Goal: Check status: Check status

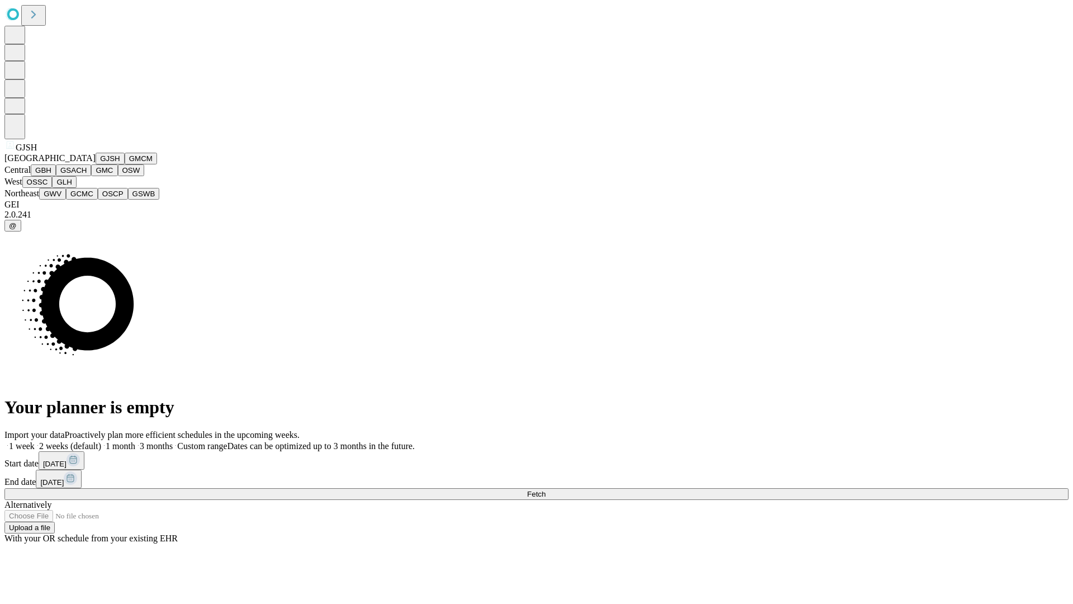
click at [96, 164] on button "GJSH" at bounding box center [110, 159] width 29 height 12
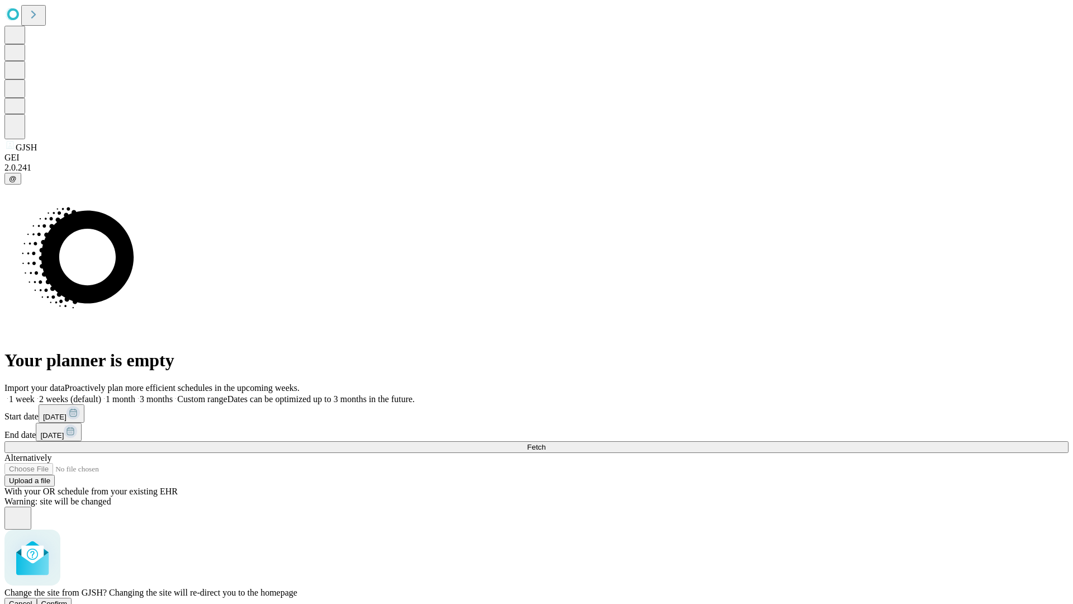
click at [68, 599] on span "Confirm" at bounding box center [54, 603] width 26 height 8
click at [101, 394] on label "2 weeks (default)" at bounding box center [68, 399] width 67 height 10
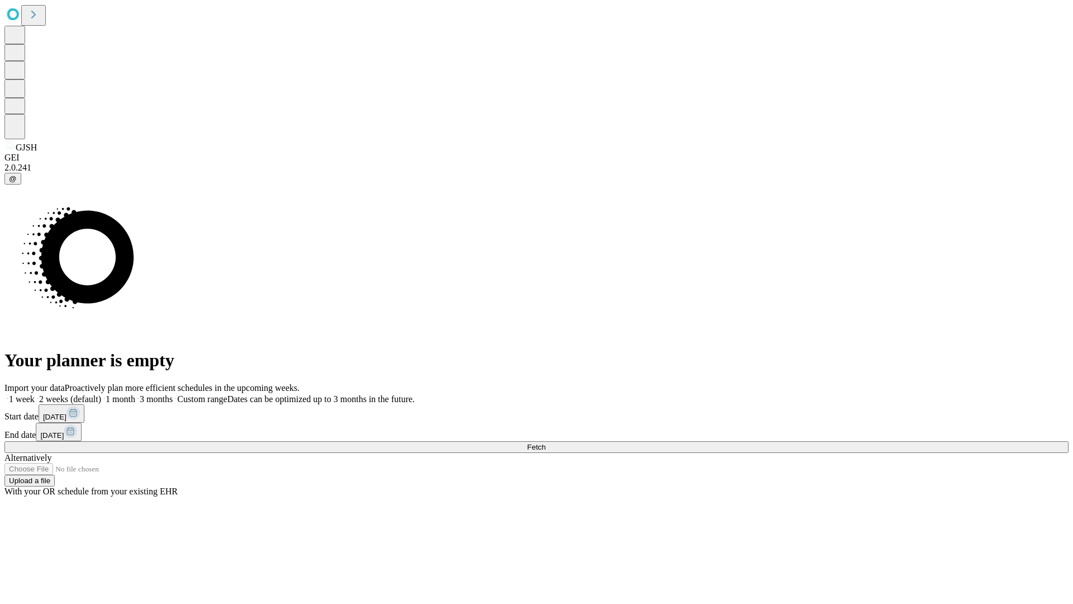
click at [546, 443] on span "Fetch" at bounding box center [536, 447] width 18 height 8
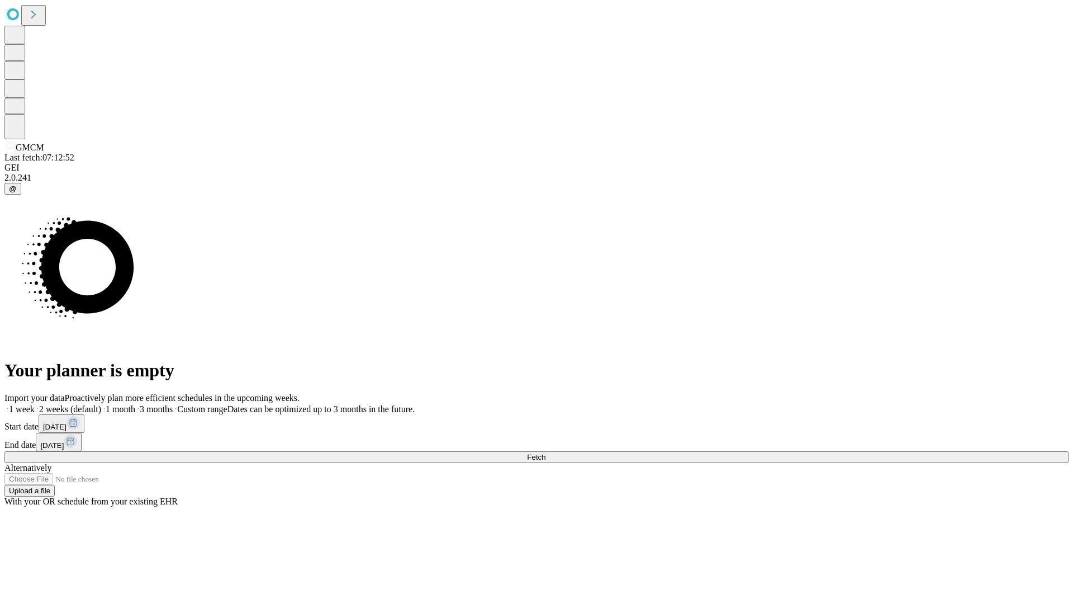
click at [101, 404] on label "2 weeks (default)" at bounding box center [68, 409] width 67 height 10
click at [546, 453] on span "Fetch" at bounding box center [536, 457] width 18 height 8
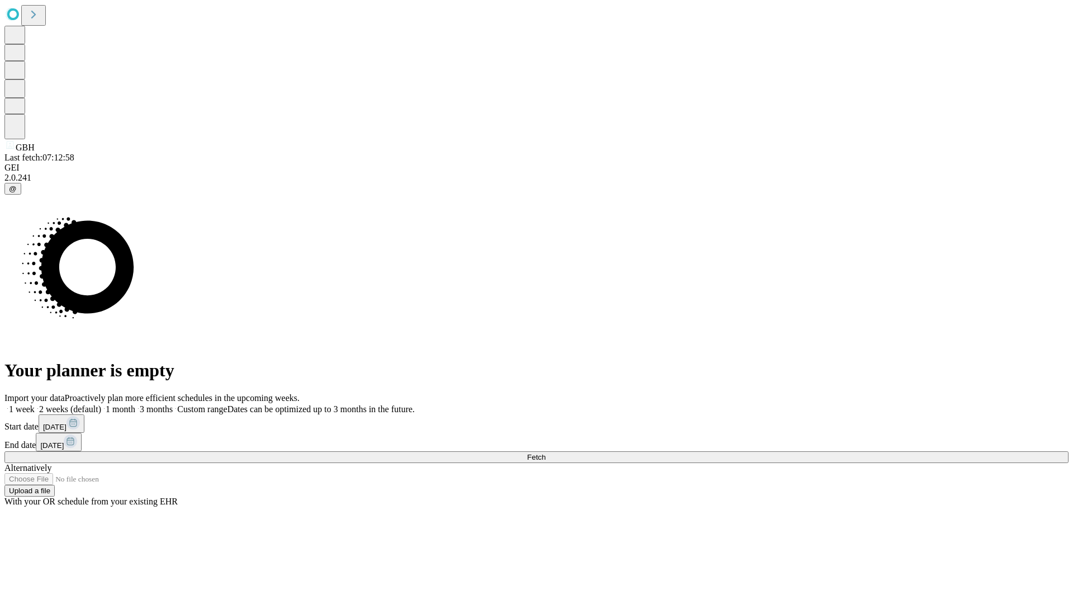
click at [101, 404] on label "2 weeks (default)" at bounding box center [68, 409] width 67 height 10
click at [546, 453] on span "Fetch" at bounding box center [536, 457] width 18 height 8
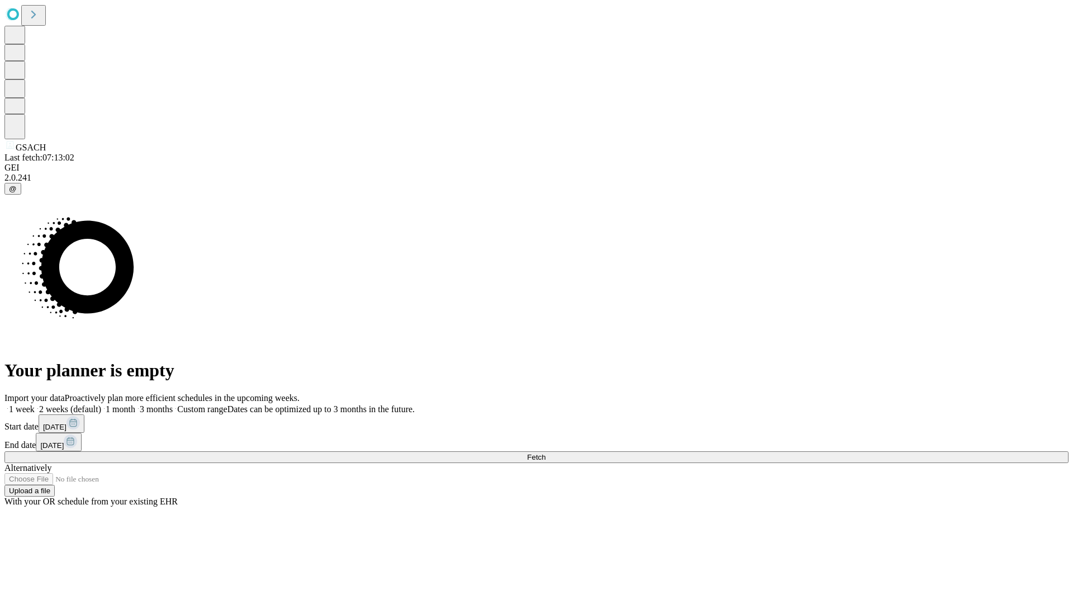
click at [546, 453] on span "Fetch" at bounding box center [536, 457] width 18 height 8
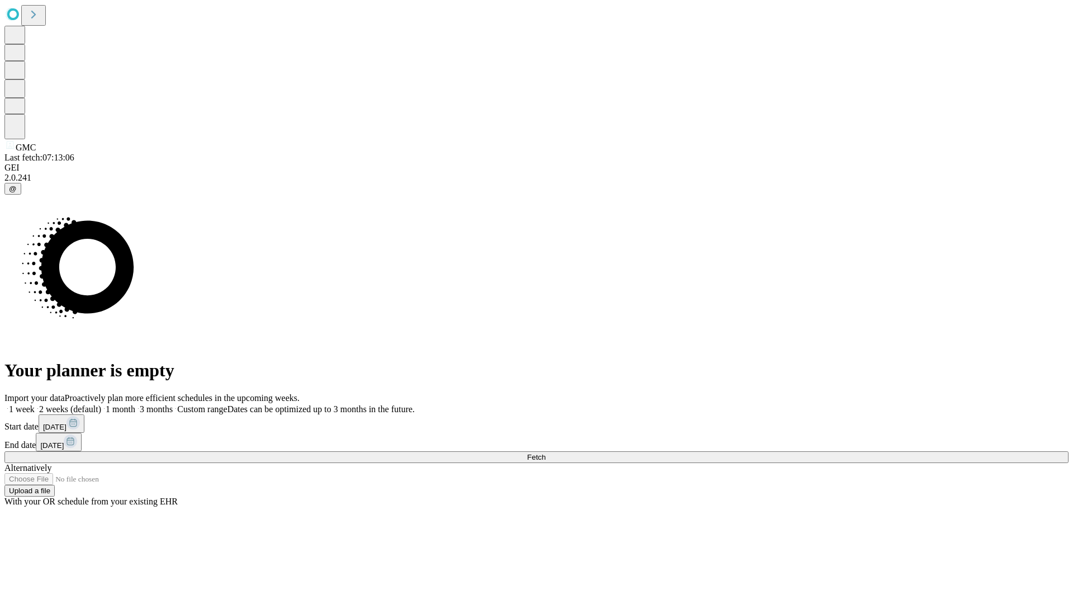
click at [101, 404] on label "2 weeks (default)" at bounding box center [68, 409] width 67 height 10
click at [546, 453] on span "Fetch" at bounding box center [536, 457] width 18 height 8
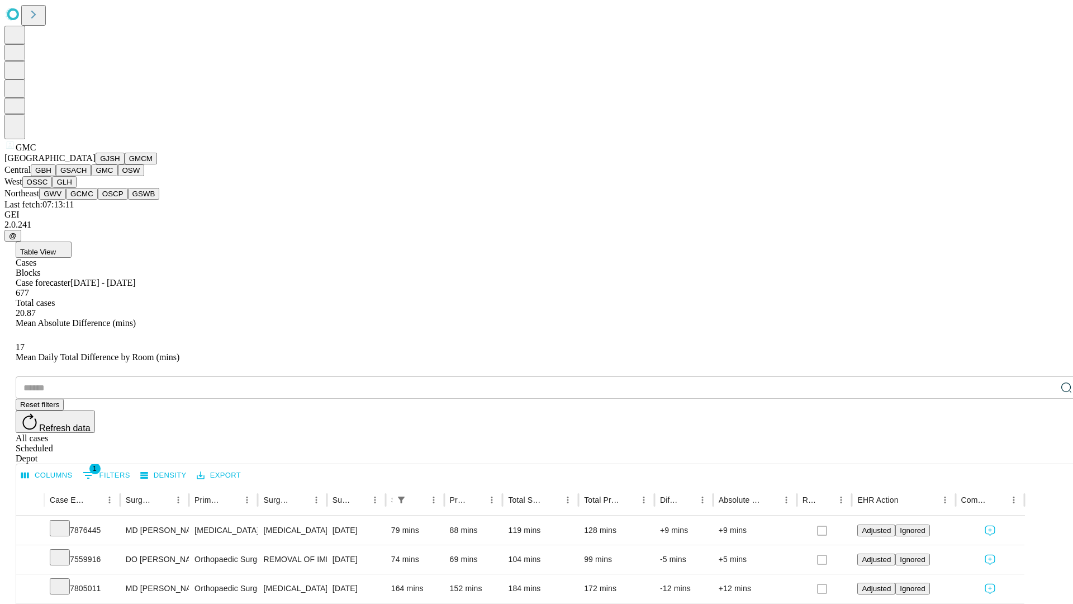
click at [118, 176] on button "OSW" at bounding box center [131, 170] width 27 height 12
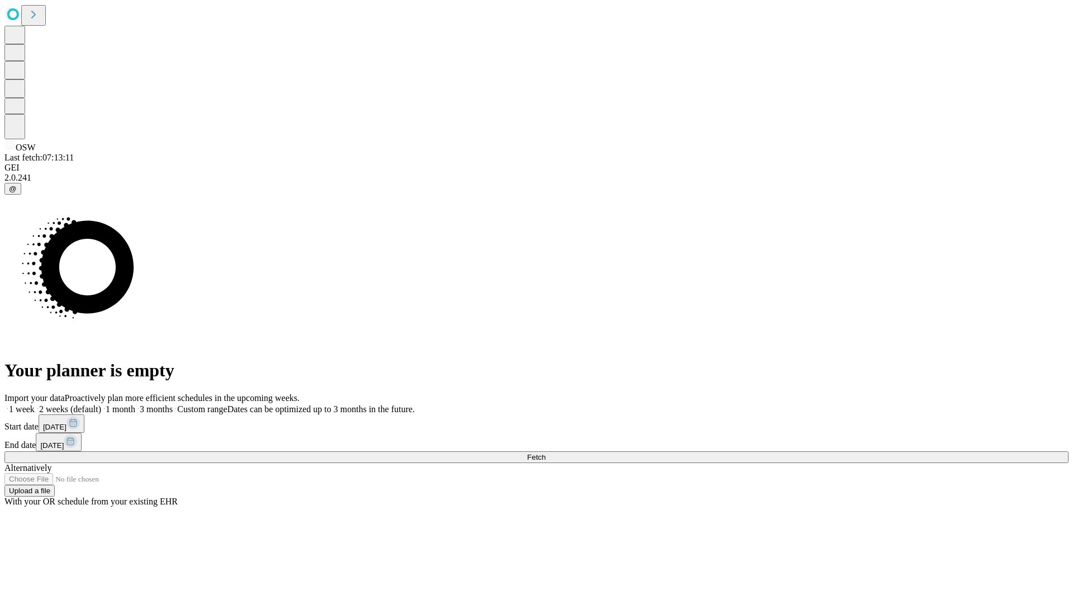
click at [101, 404] on label "2 weeks (default)" at bounding box center [68, 409] width 67 height 10
click at [546, 453] on span "Fetch" at bounding box center [536, 457] width 18 height 8
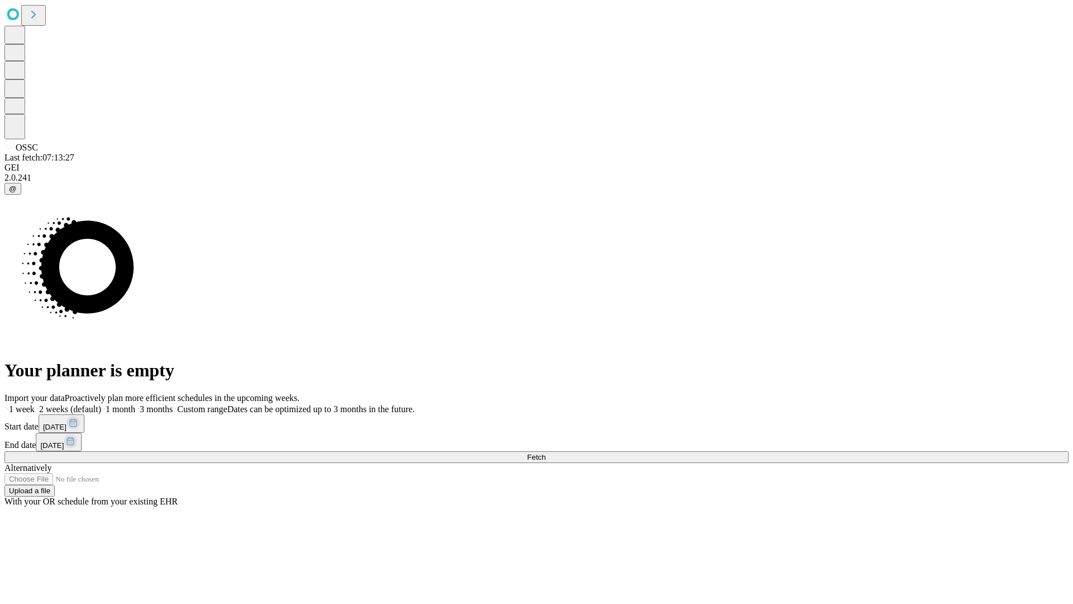
click at [546, 453] on span "Fetch" at bounding box center [536, 457] width 18 height 8
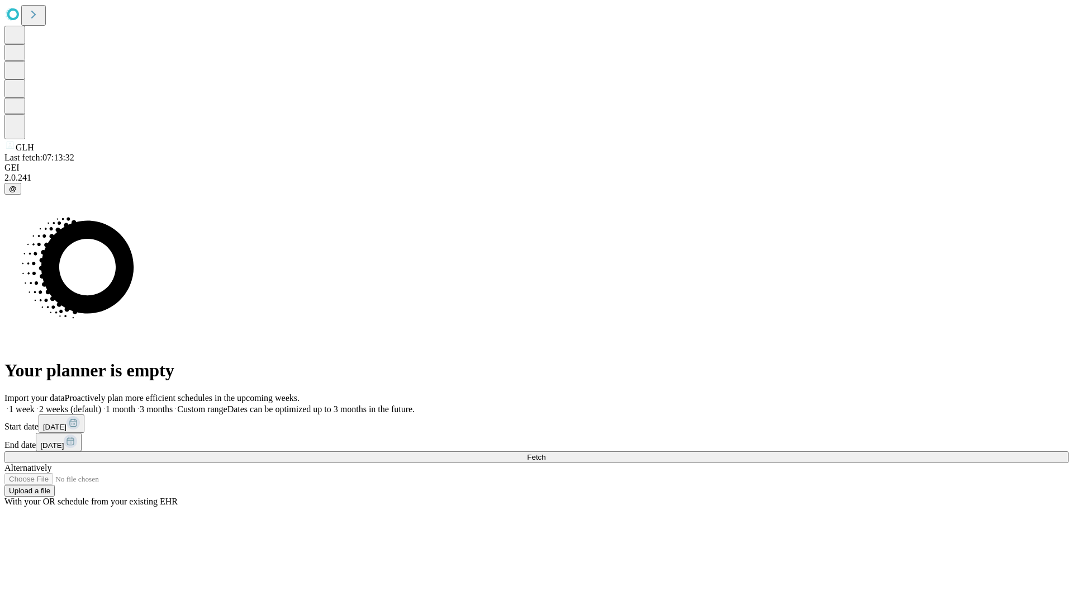
click at [101, 404] on label "2 weeks (default)" at bounding box center [68, 409] width 67 height 10
click at [546, 453] on span "Fetch" at bounding box center [536, 457] width 18 height 8
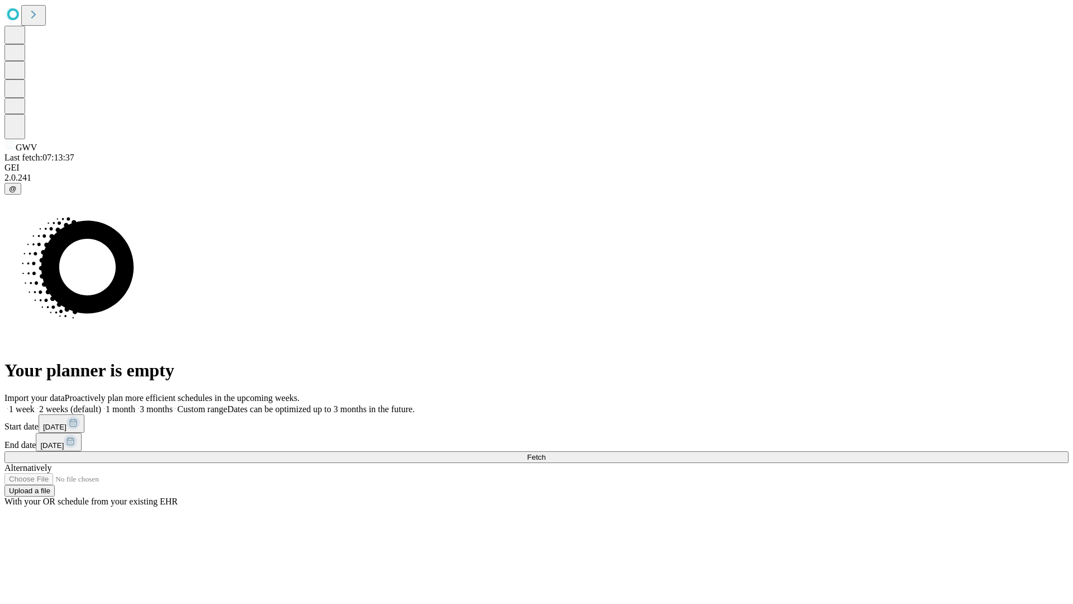
click at [101, 404] on label "2 weeks (default)" at bounding box center [68, 409] width 67 height 10
click at [546, 453] on span "Fetch" at bounding box center [536, 457] width 18 height 8
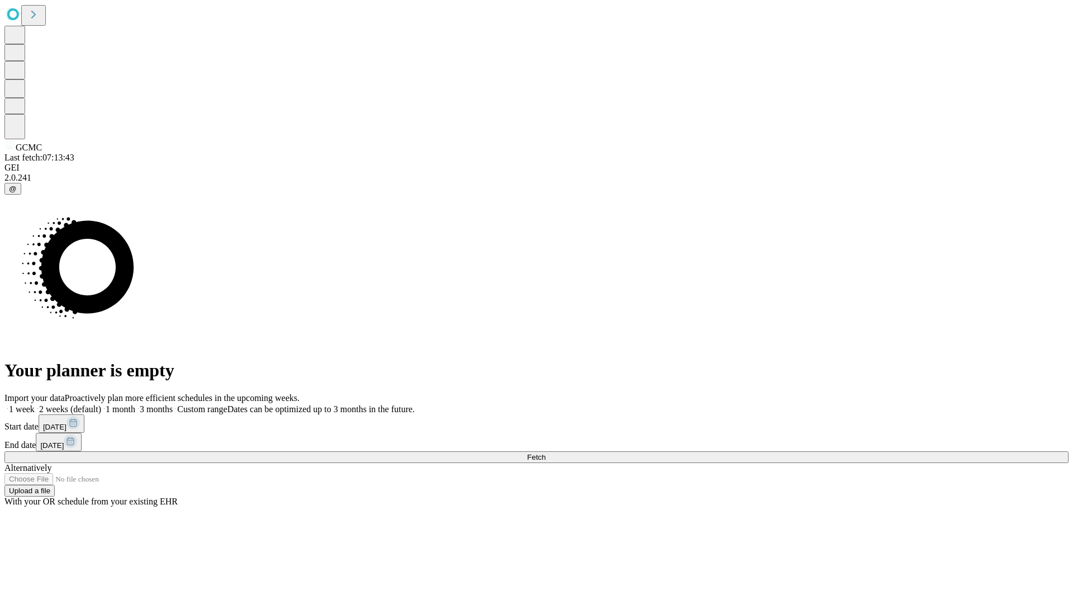
click at [101, 404] on label "2 weeks (default)" at bounding box center [68, 409] width 67 height 10
click at [546, 453] on span "Fetch" at bounding box center [536, 457] width 18 height 8
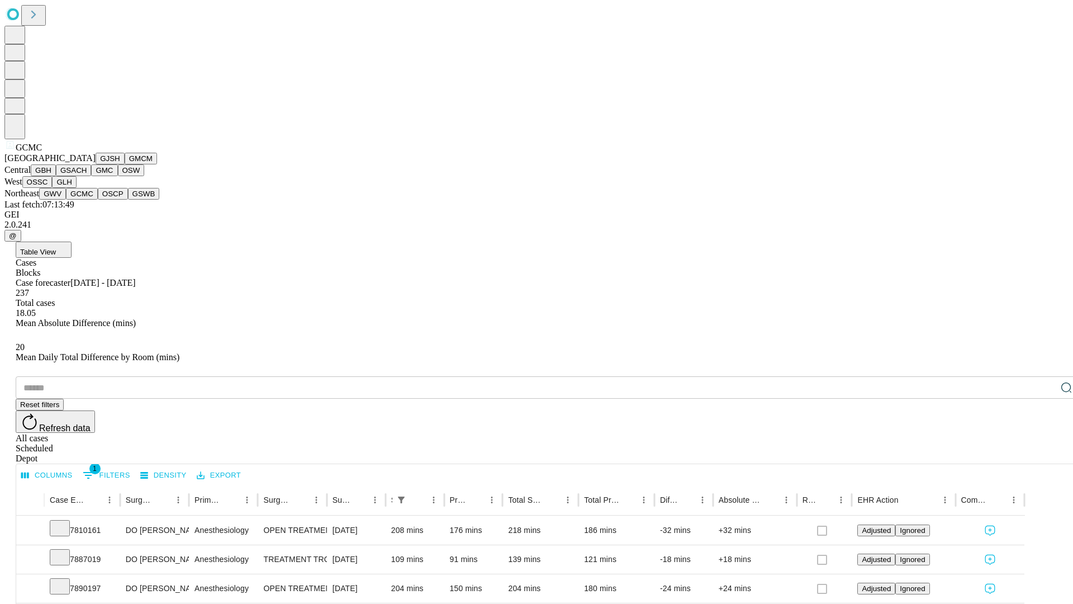
click at [98, 200] on button "OSCP" at bounding box center [113, 194] width 30 height 12
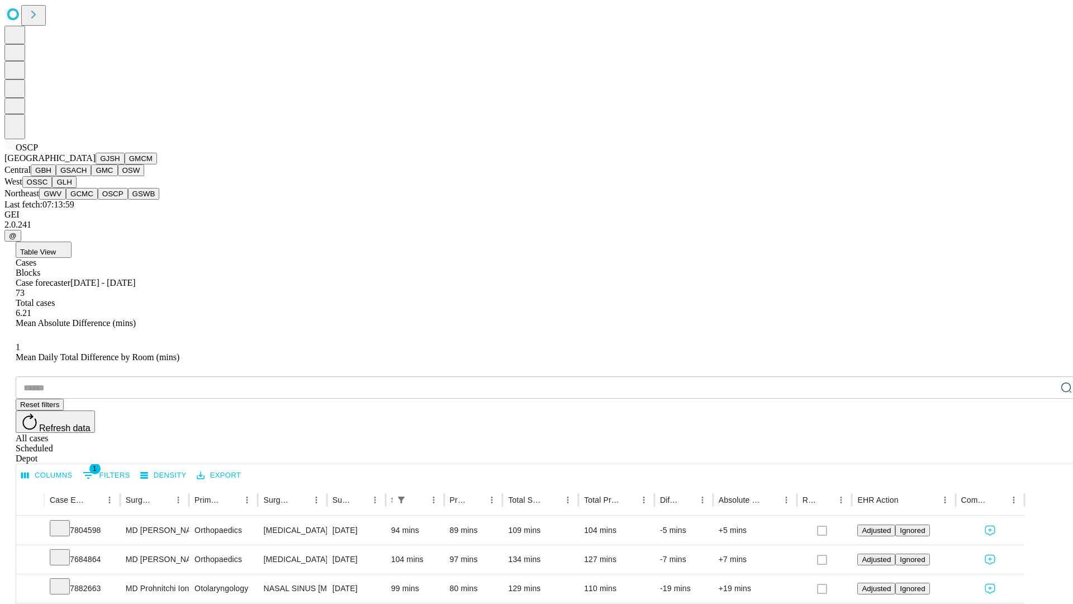
click at [128, 200] on button "GSWB" at bounding box center [144, 194] width 32 height 12
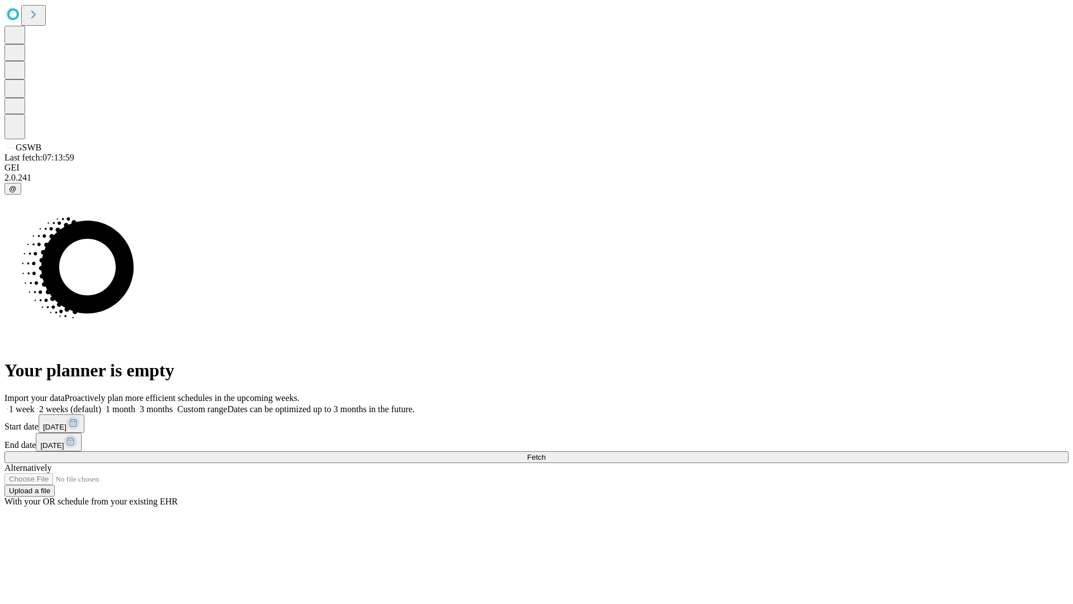
click at [101, 404] on label "2 weeks (default)" at bounding box center [68, 409] width 67 height 10
click at [546, 453] on span "Fetch" at bounding box center [536, 457] width 18 height 8
